Goal: Complete application form

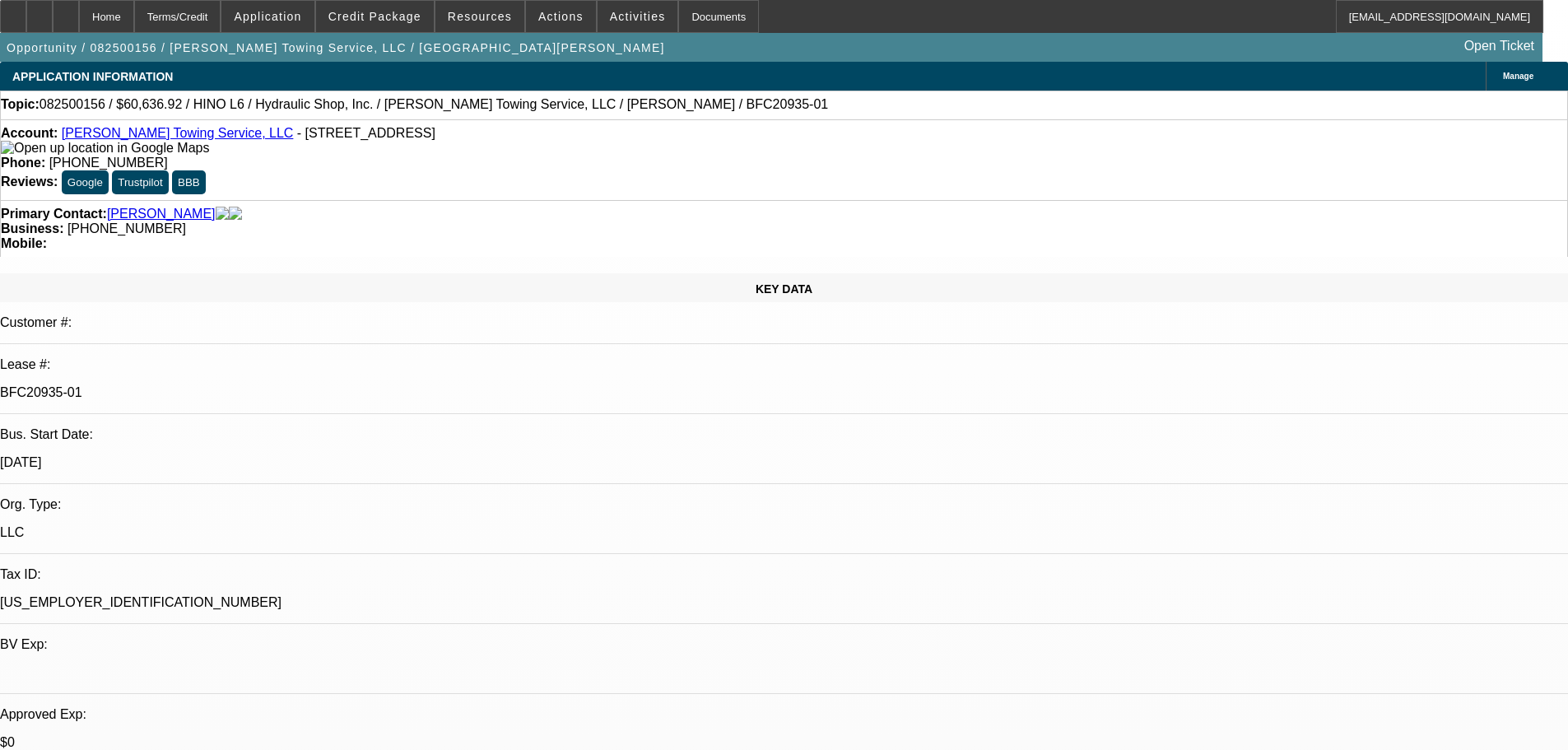
select select "0"
select select "6"
select select "0"
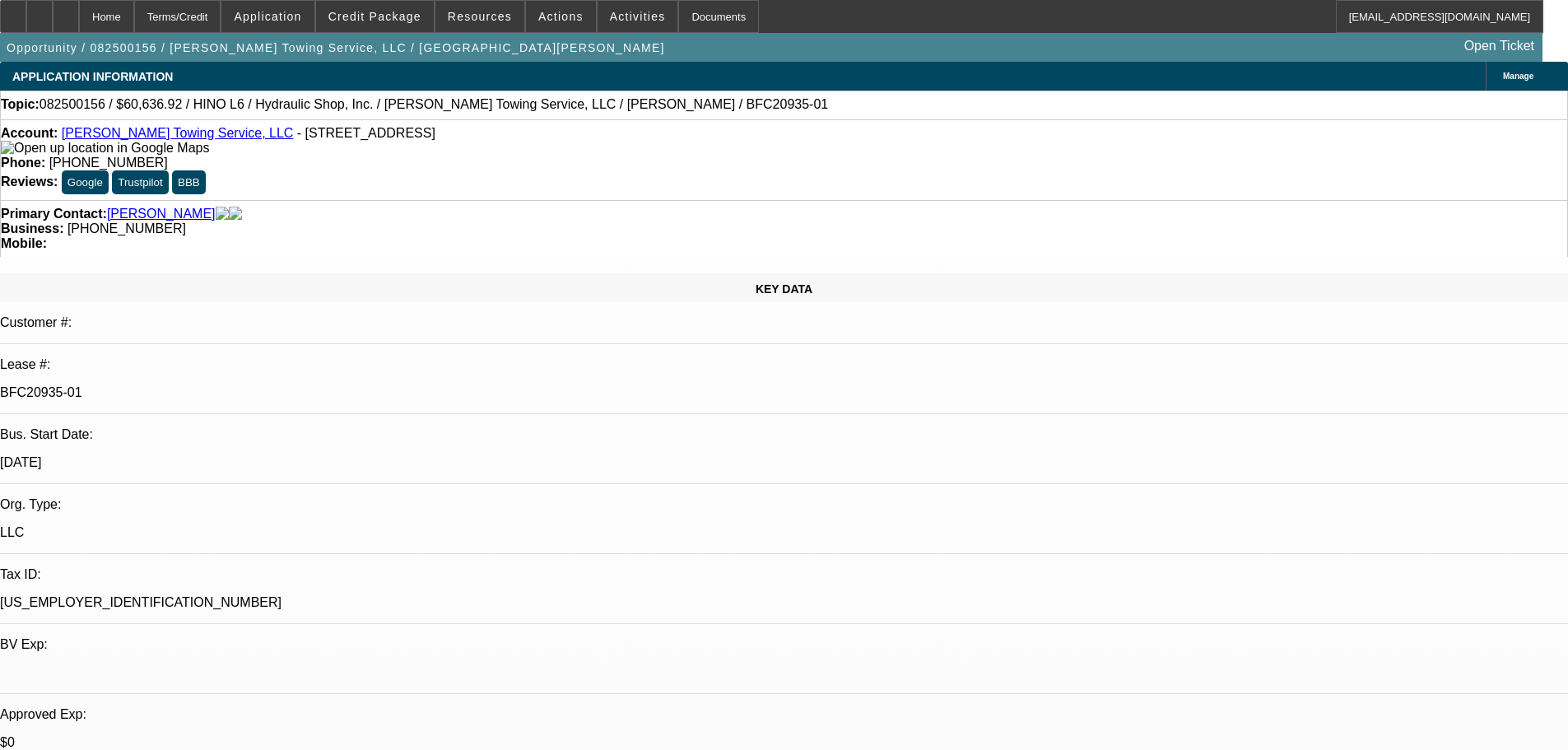
select select "0"
select select "6"
select select "0"
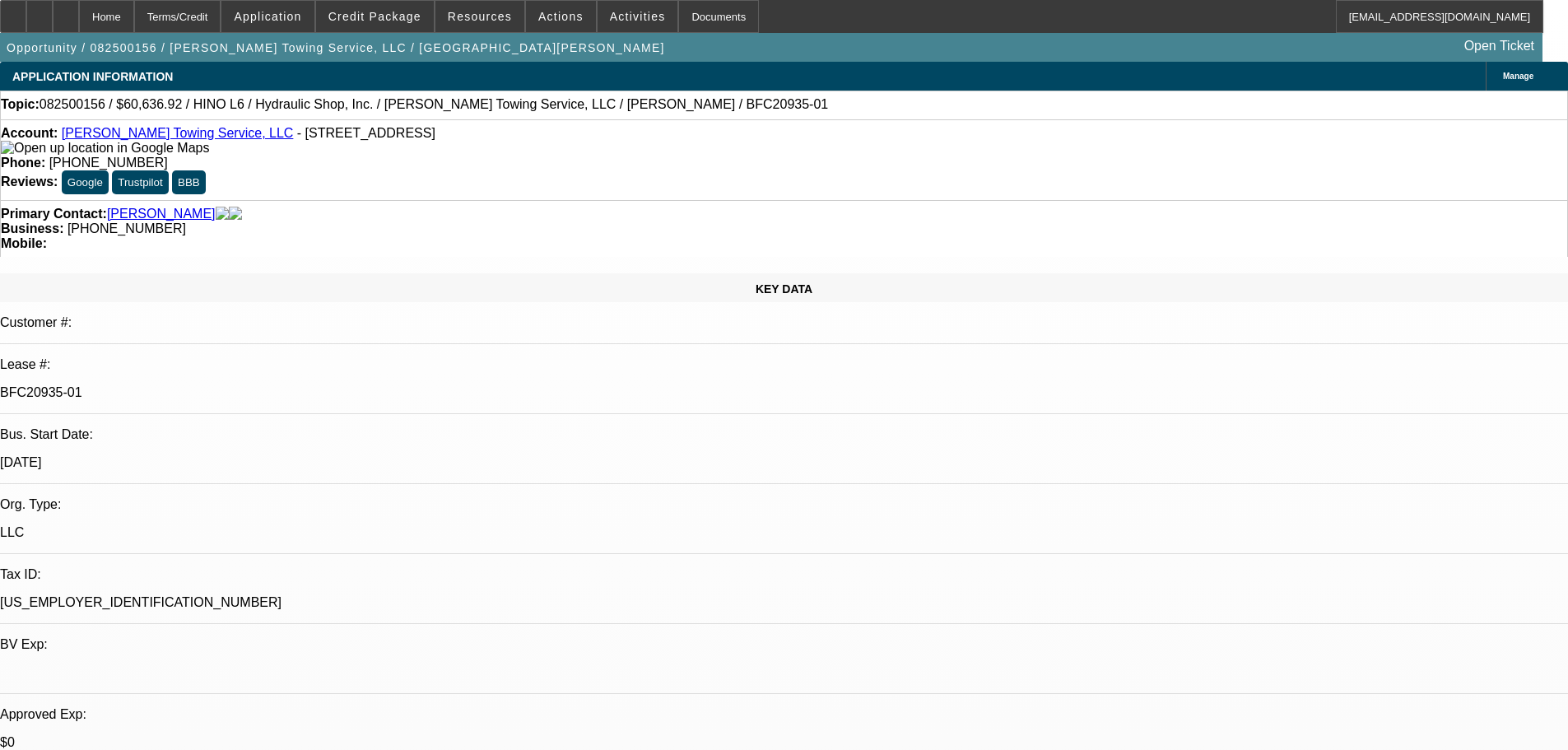
select select "0"
select select "6"
select select "0"
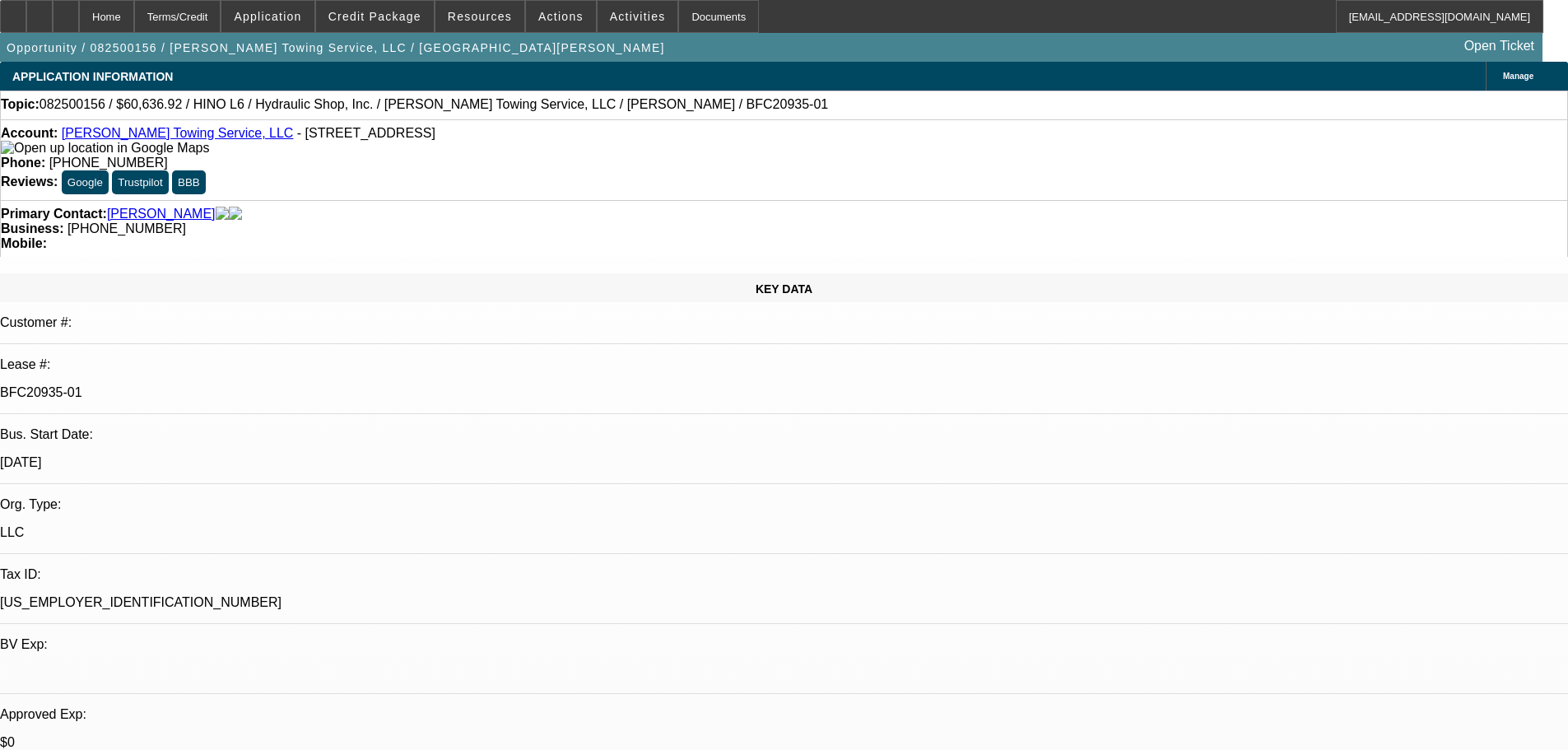
select select "6"
click at [25, 7] on div at bounding box center [13, 16] width 26 height 33
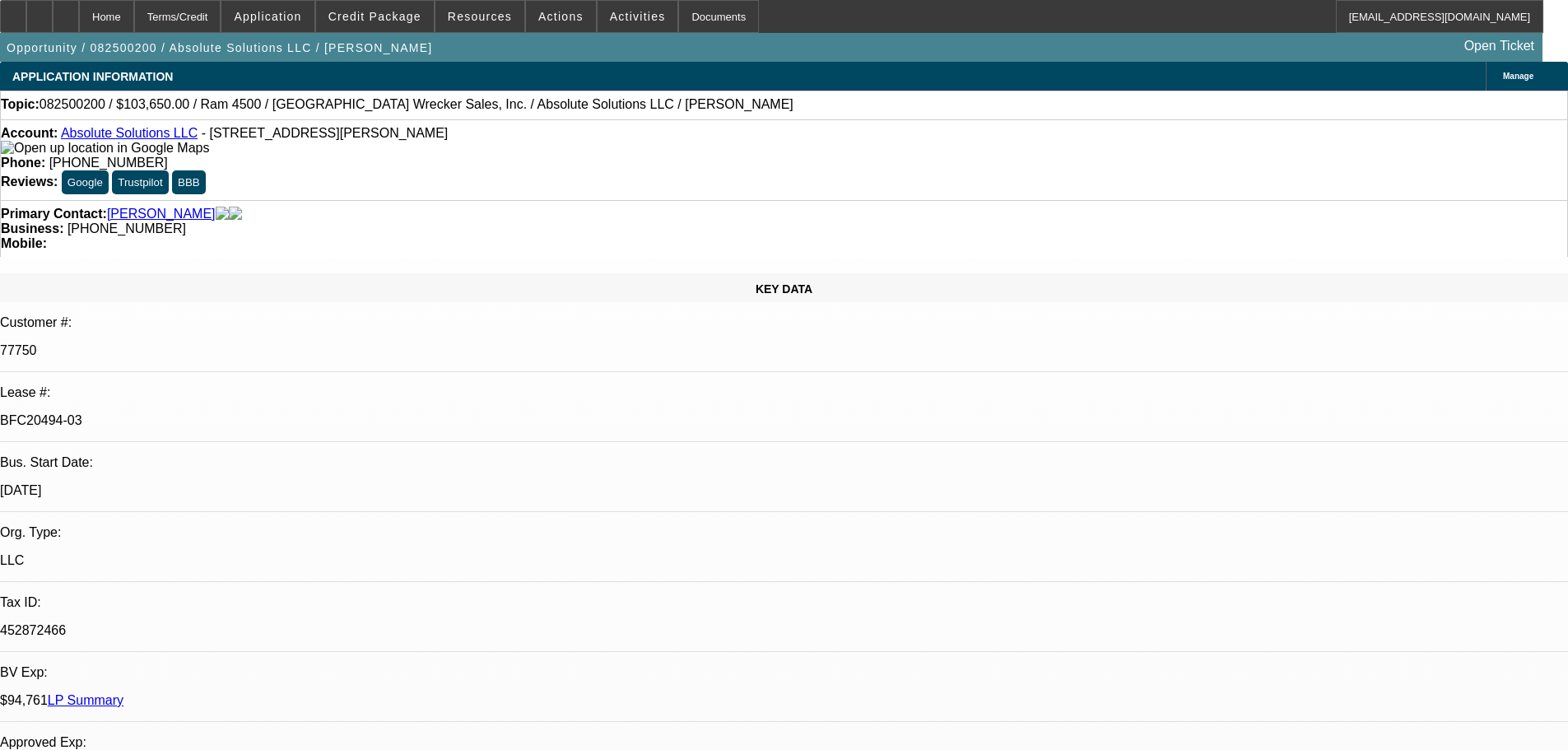
select select "0"
select select "0.1"
select select "4"
select select "0"
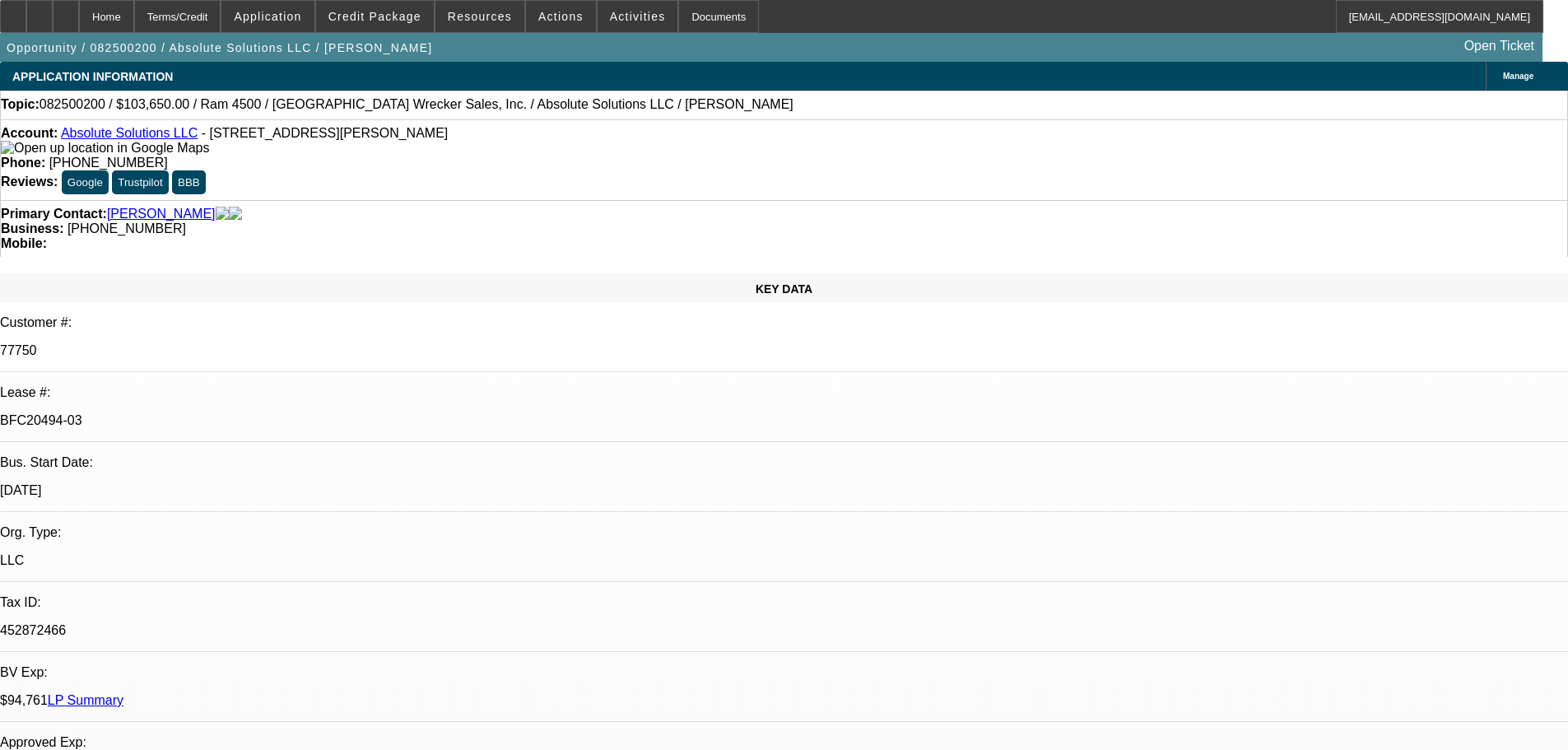
select select "0"
select select "5"
select select "0"
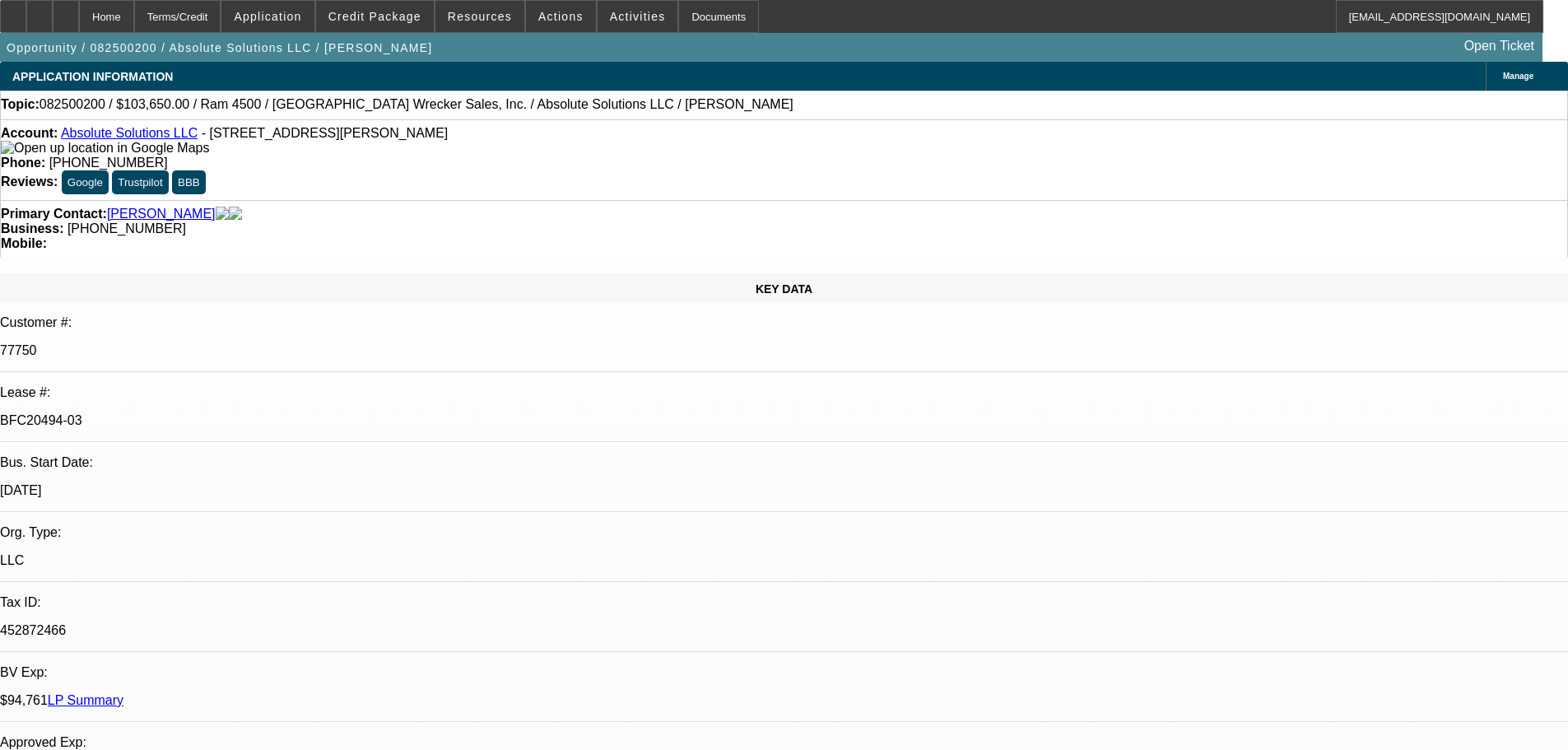
select select "0"
select select "6"
select select "0"
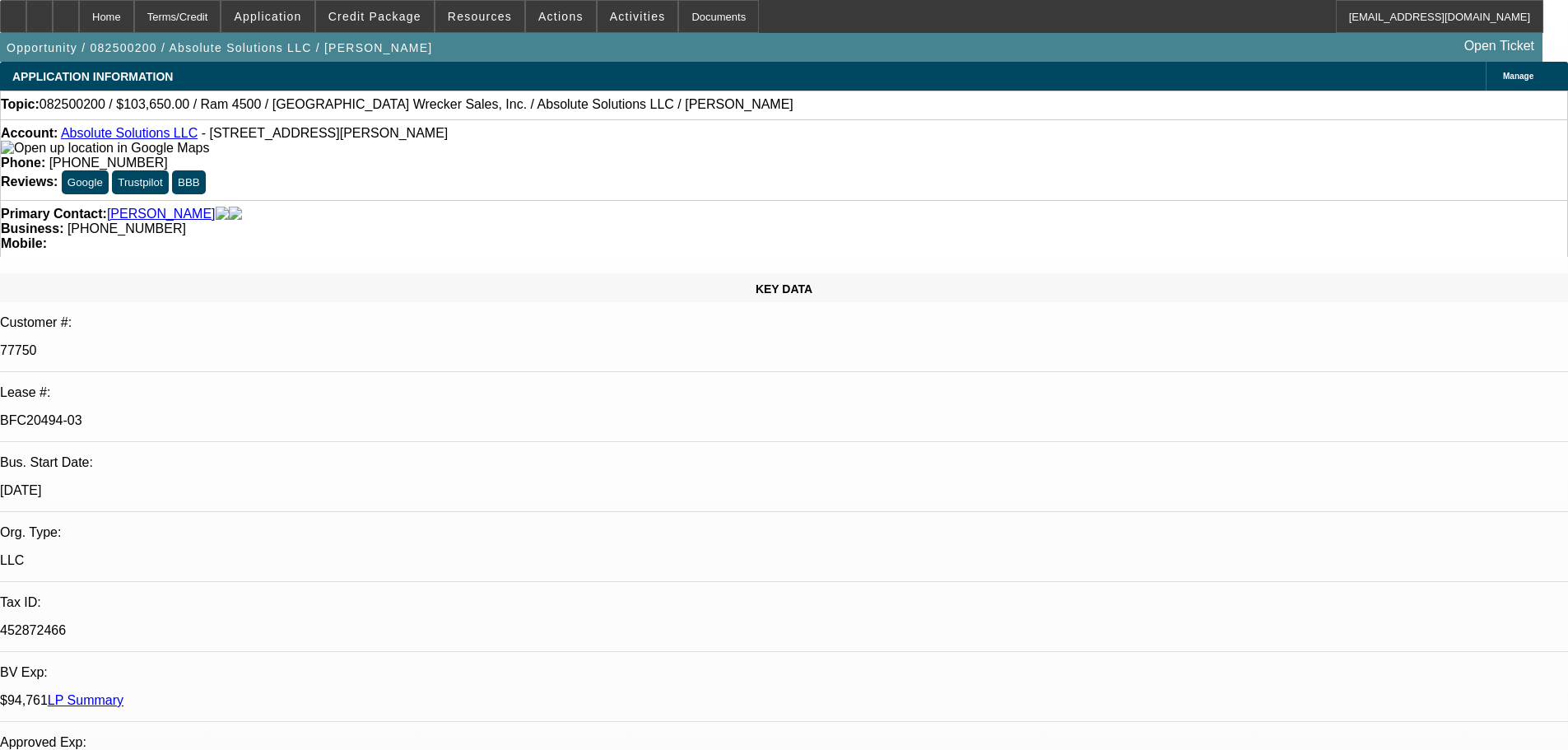
select select "6"
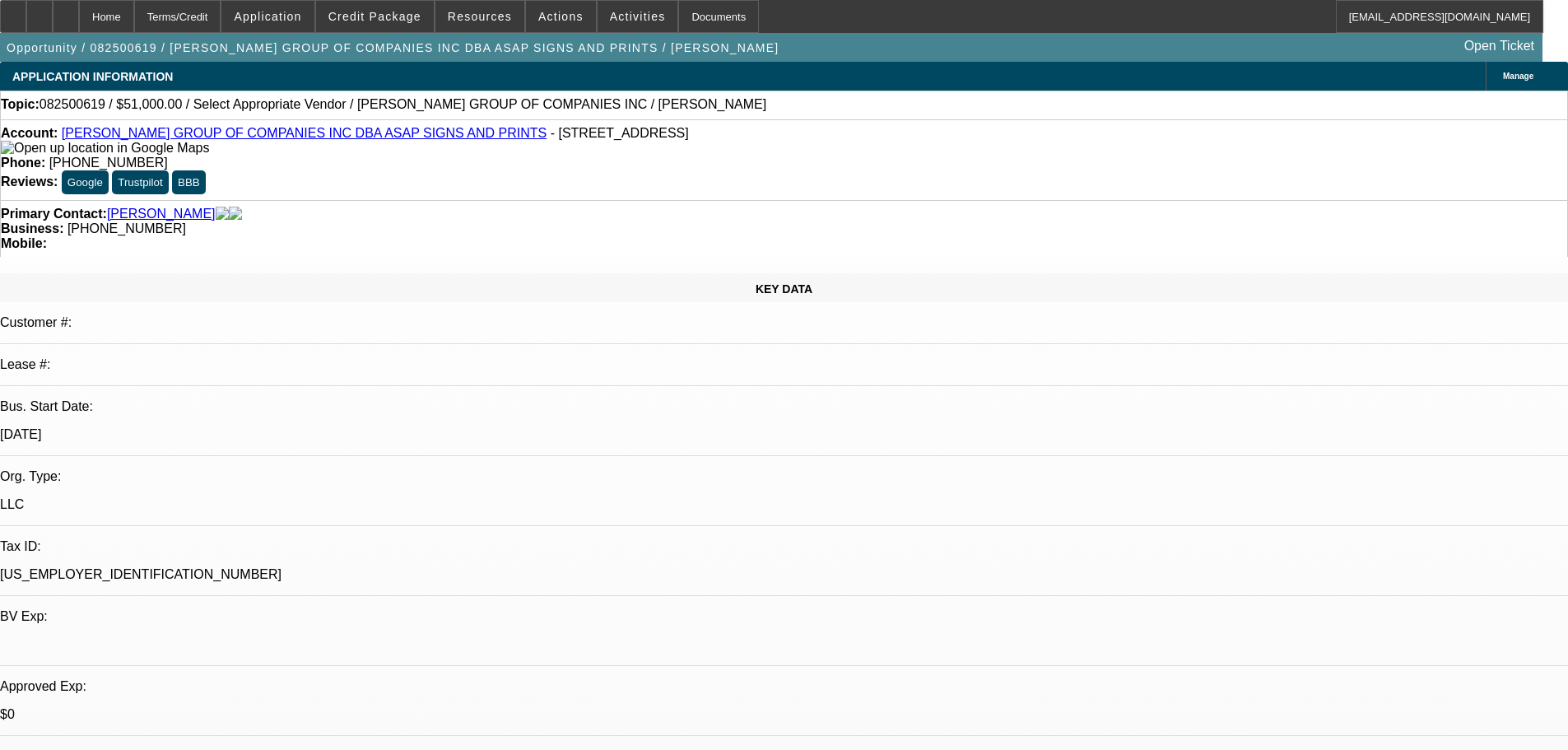
select select "0"
select select "2"
select select "0.1"
select select "4"
